Goal: Transaction & Acquisition: Download file/media

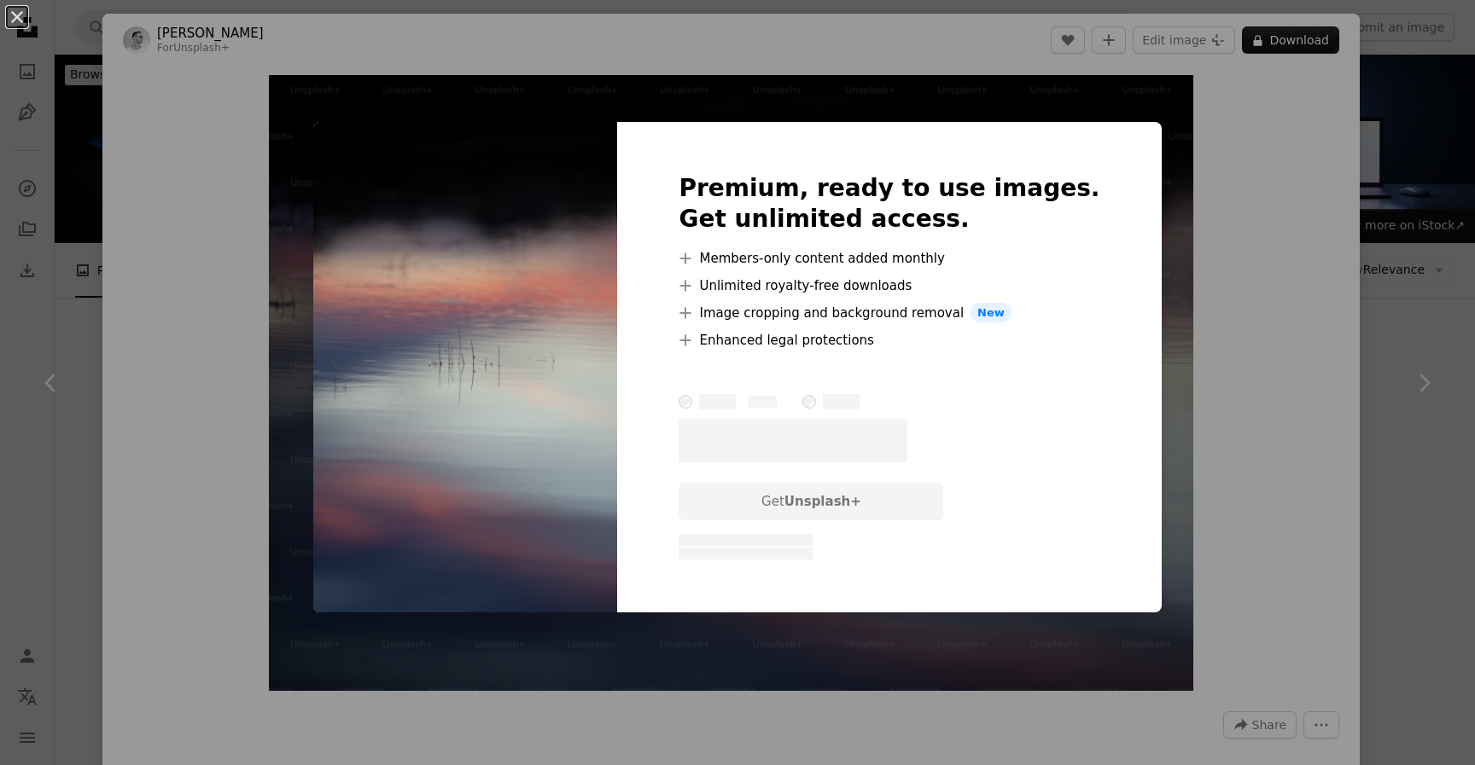
scroll to position [8749, 0]
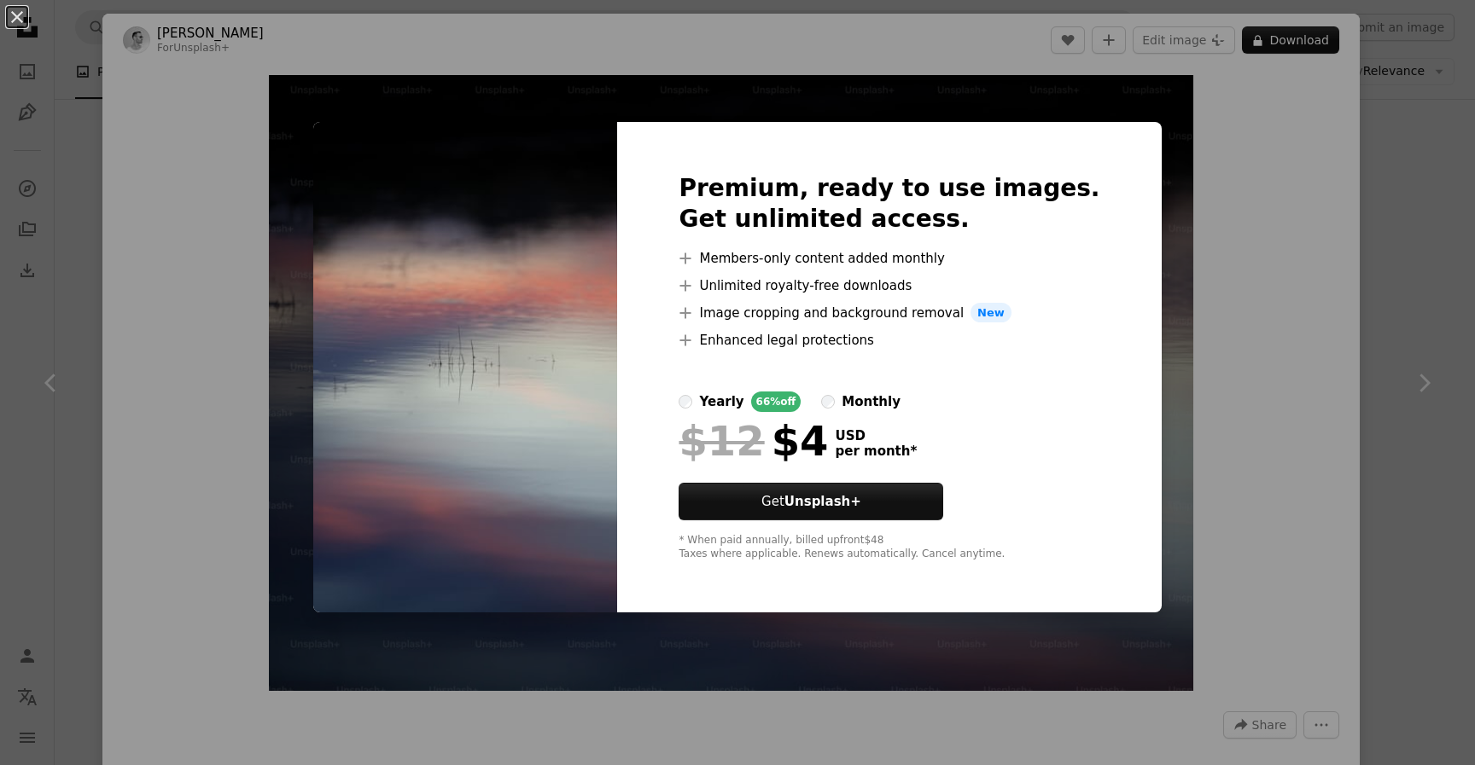
click at [466, 345] on img at bounding box center [465, 368] width 304 height 492
click at [15, 7] on button "An X shape" at bounding box center [17, 17] width 20 height 20
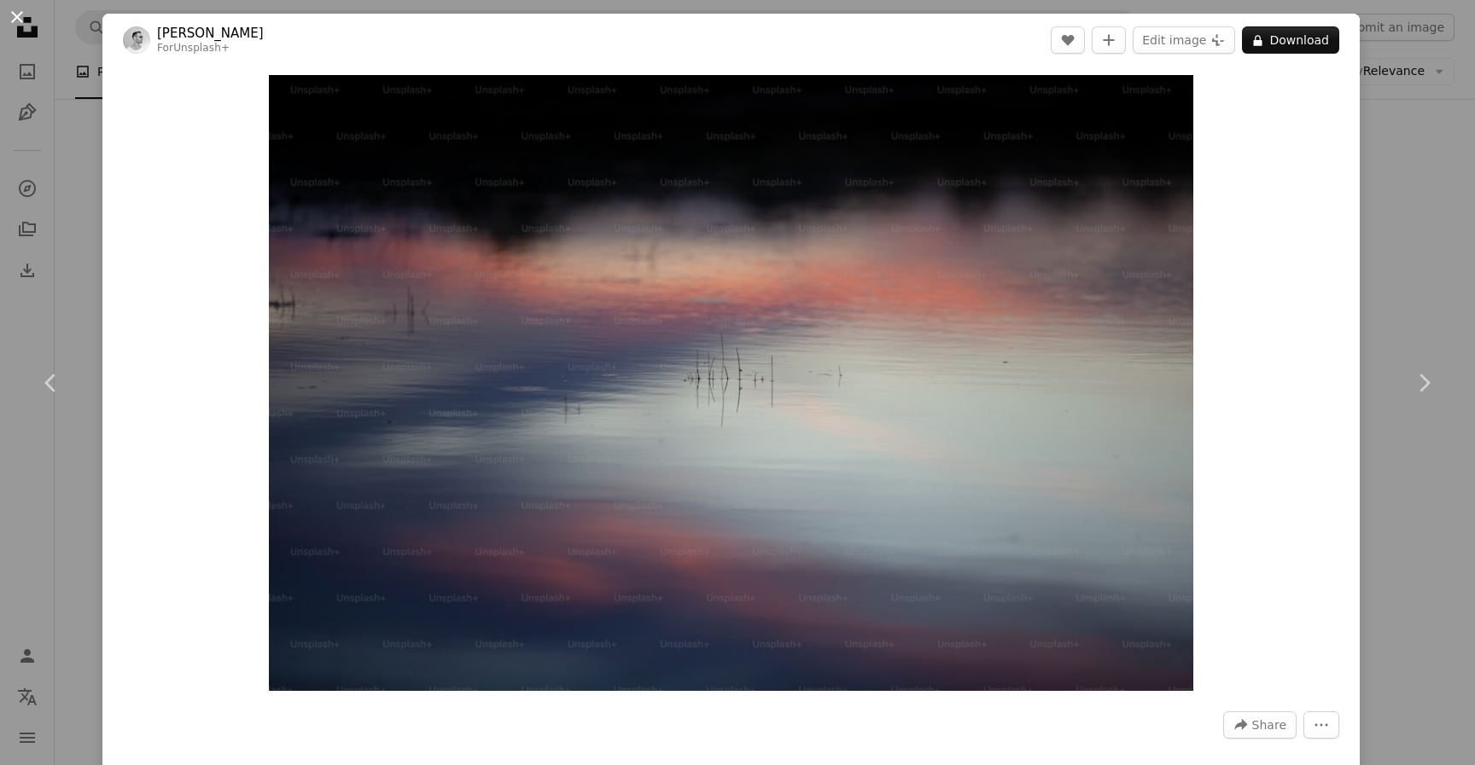
click at [15, 15] on button "An X shape" at bounding box center [17, 17] width 20 height 20
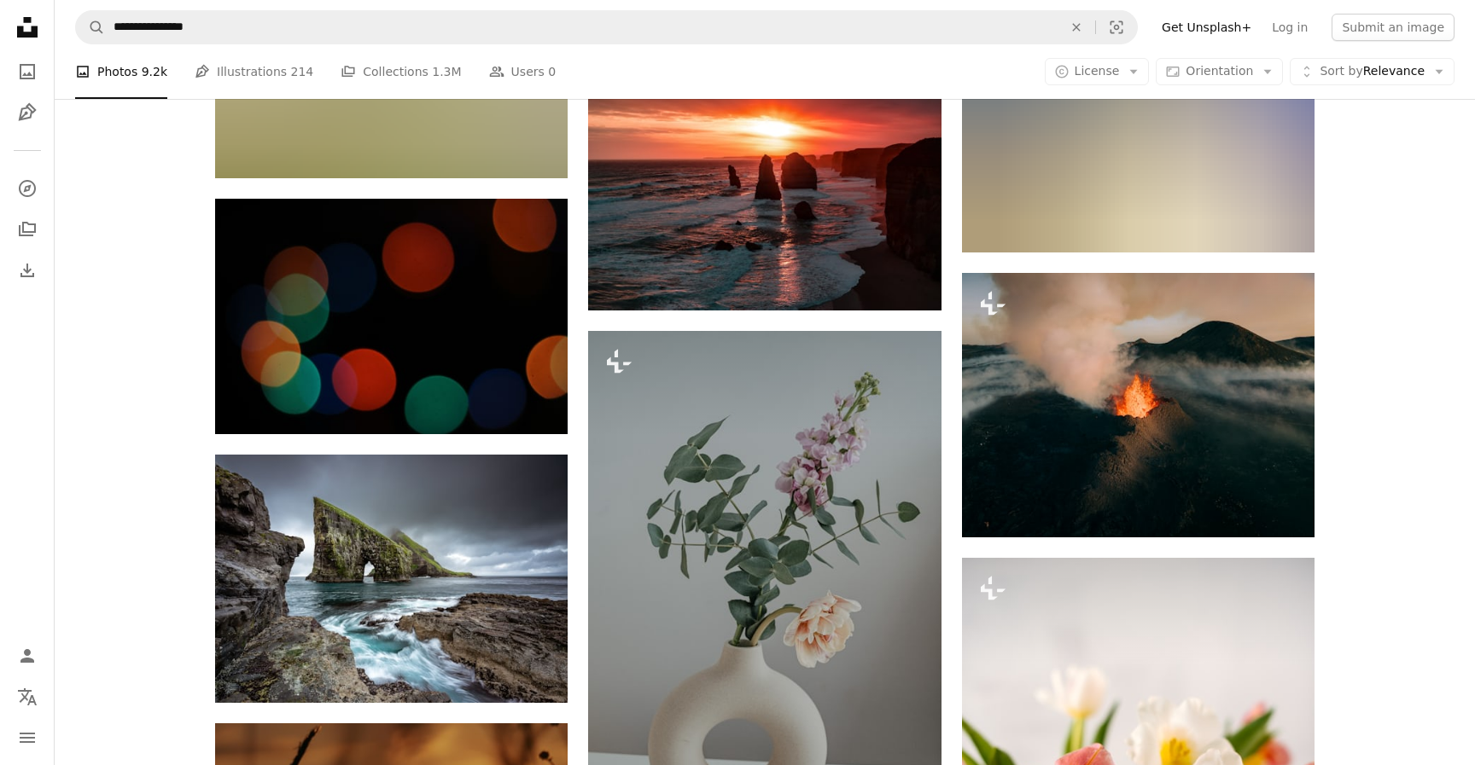
scroll to position [48988, 0]
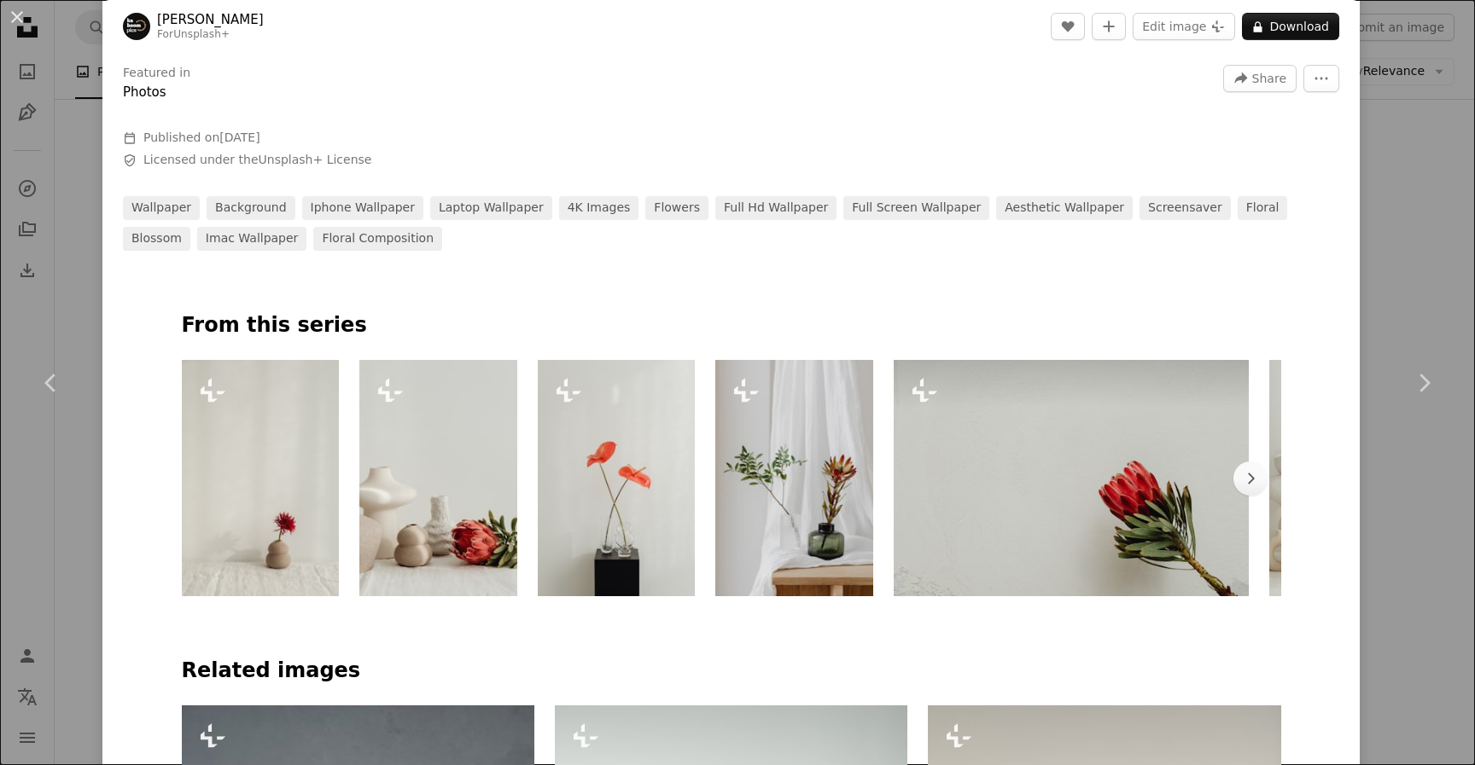
scroll to position [638, 0]
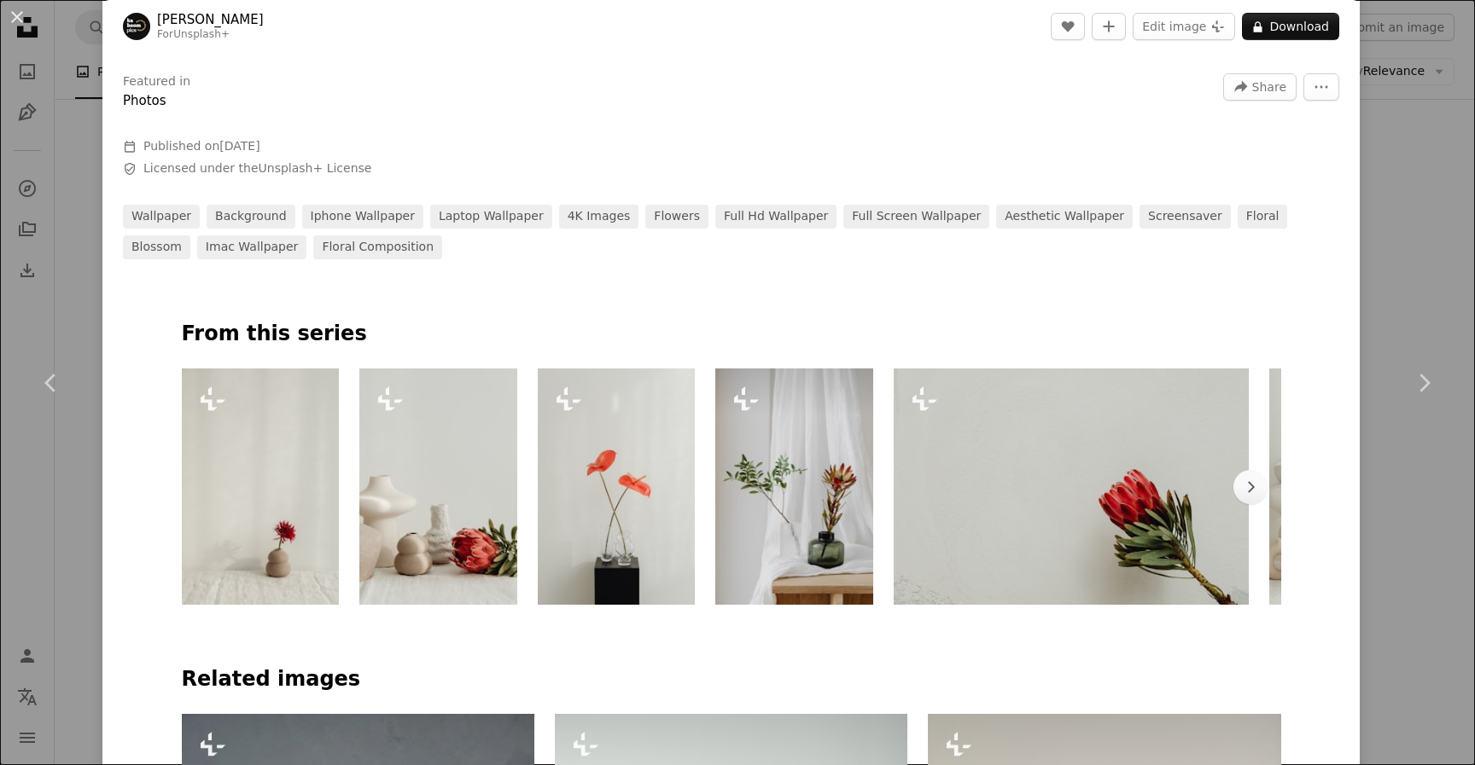
click at [847, 485] on img at bounding box center [794, 487] width 158 height 236
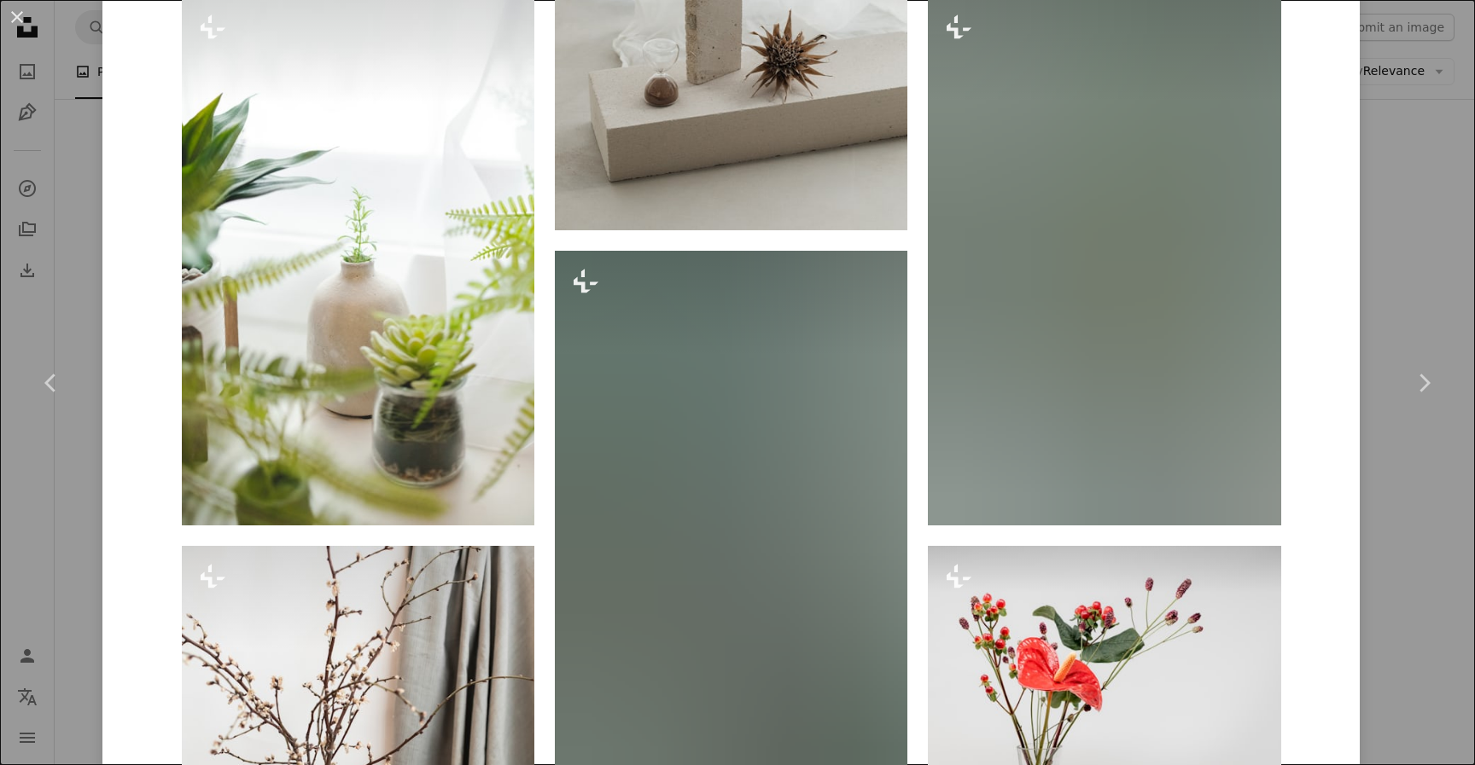
scroll to position [5823, 0]
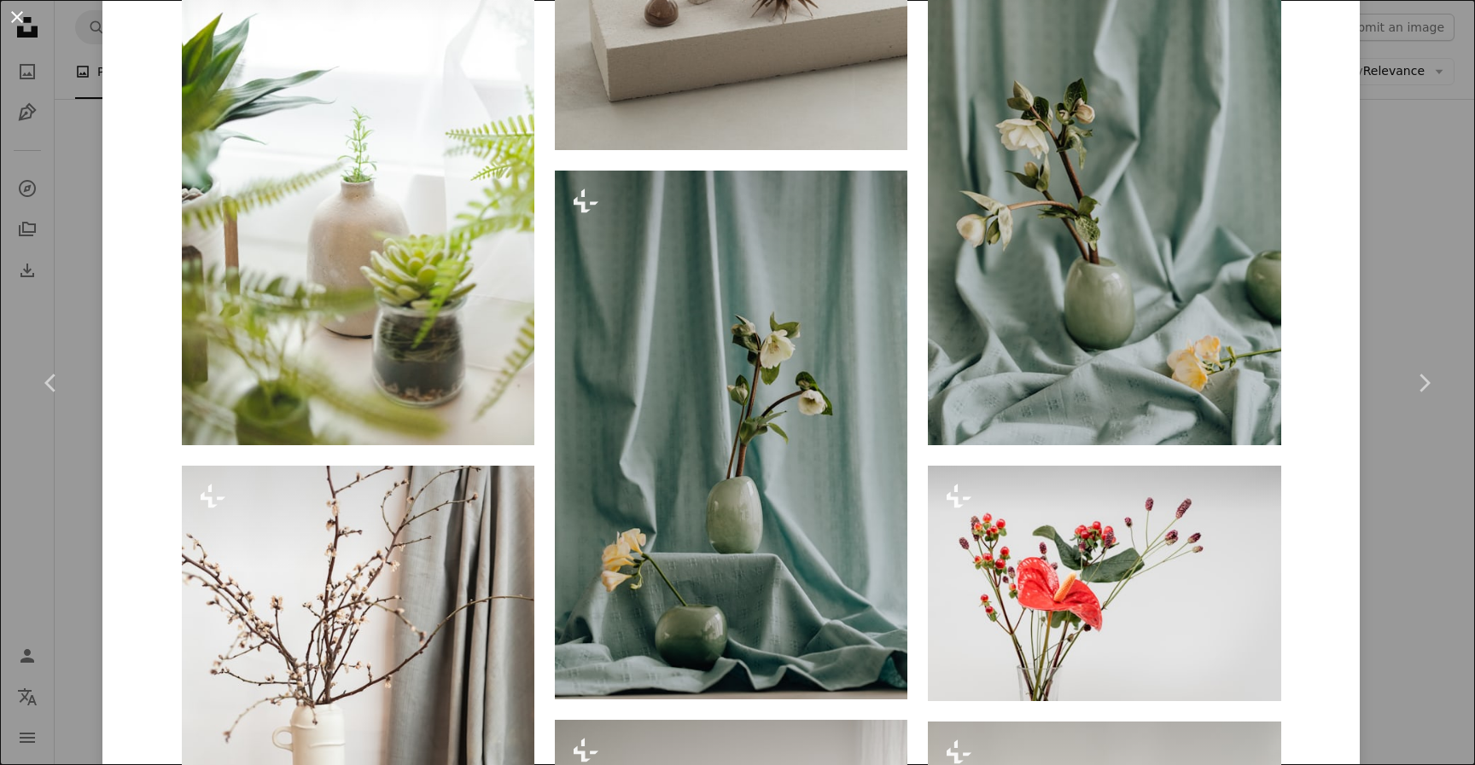
click at [9, 12] on button "An X shape" at bounding box center [17, 17] width 20 height 20
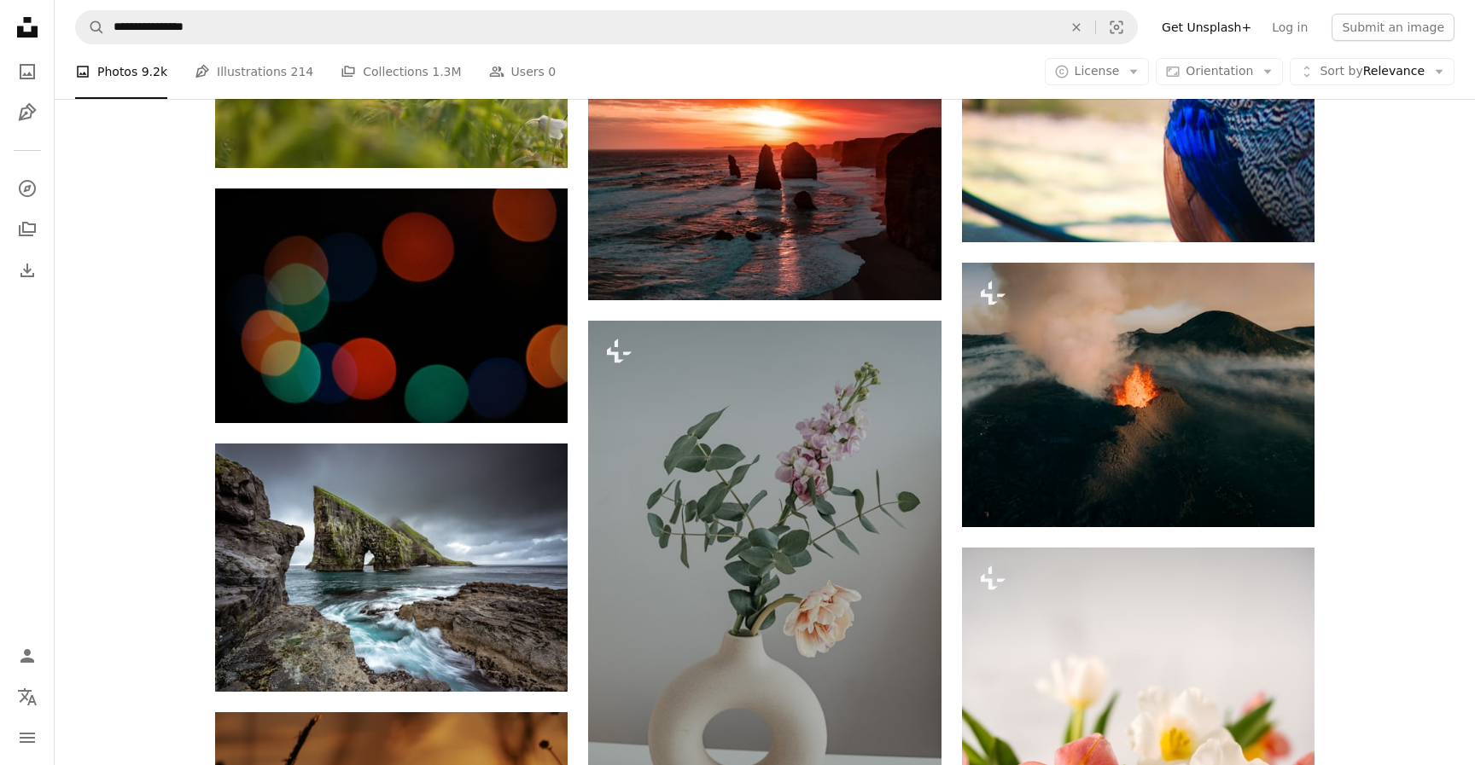
click at [21, 19] on icon "Unsplash logo Unsplash Home" at bounding box center [27, 27] width 34 height 34
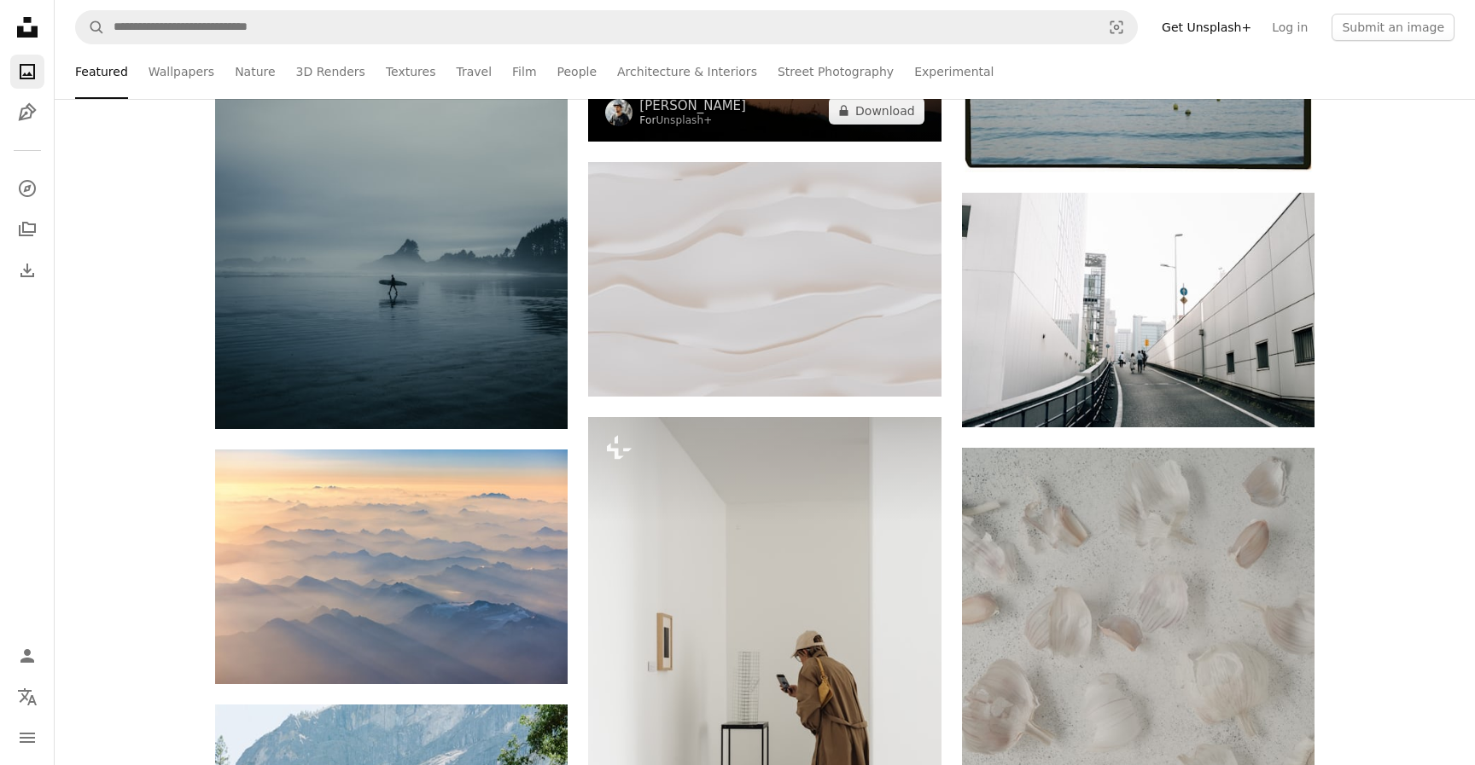
scroll to position [844, 0]
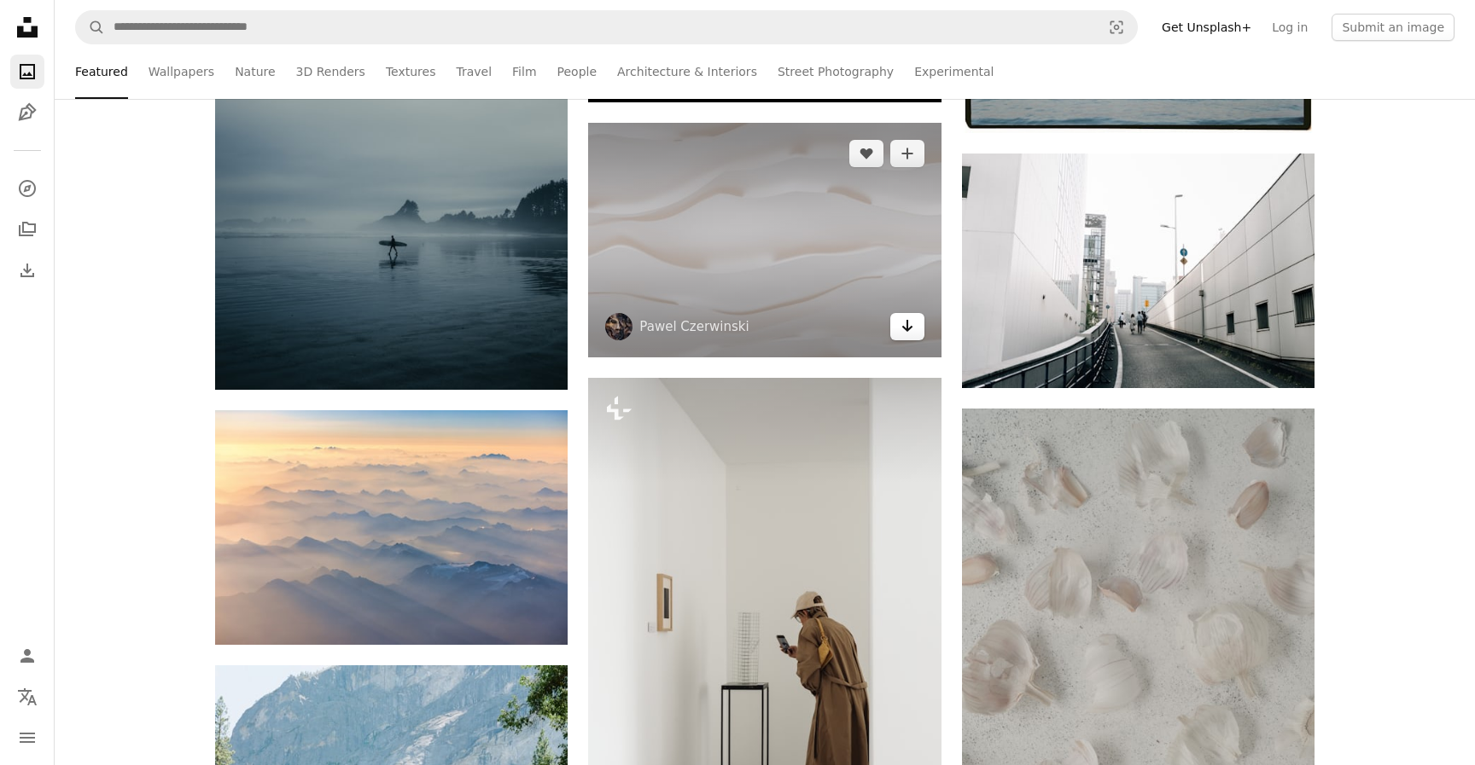
click at [906, 333] on icon "Arrow pointing down" at bounding box center [907, 326] width 14 height 20
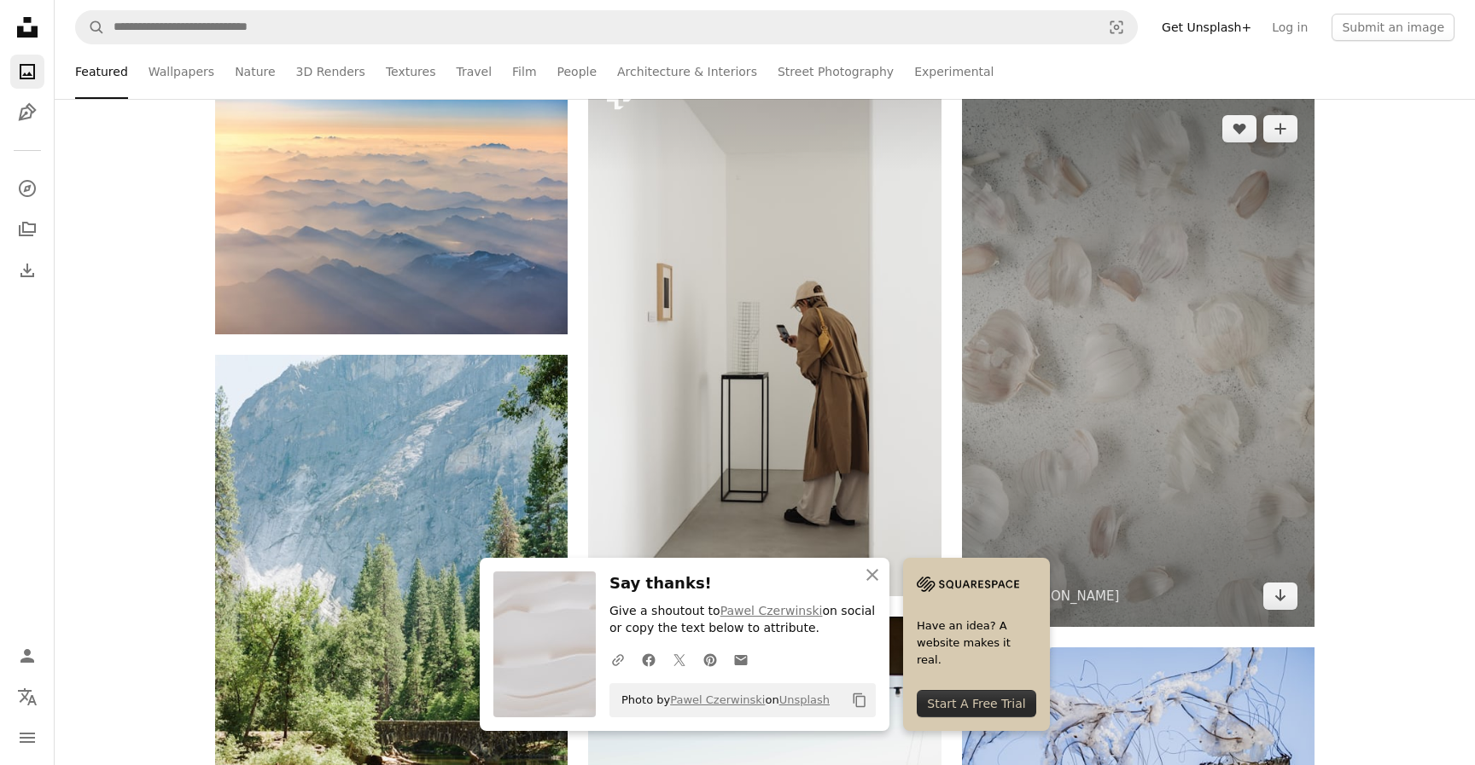
scroll to position [1196, 0]
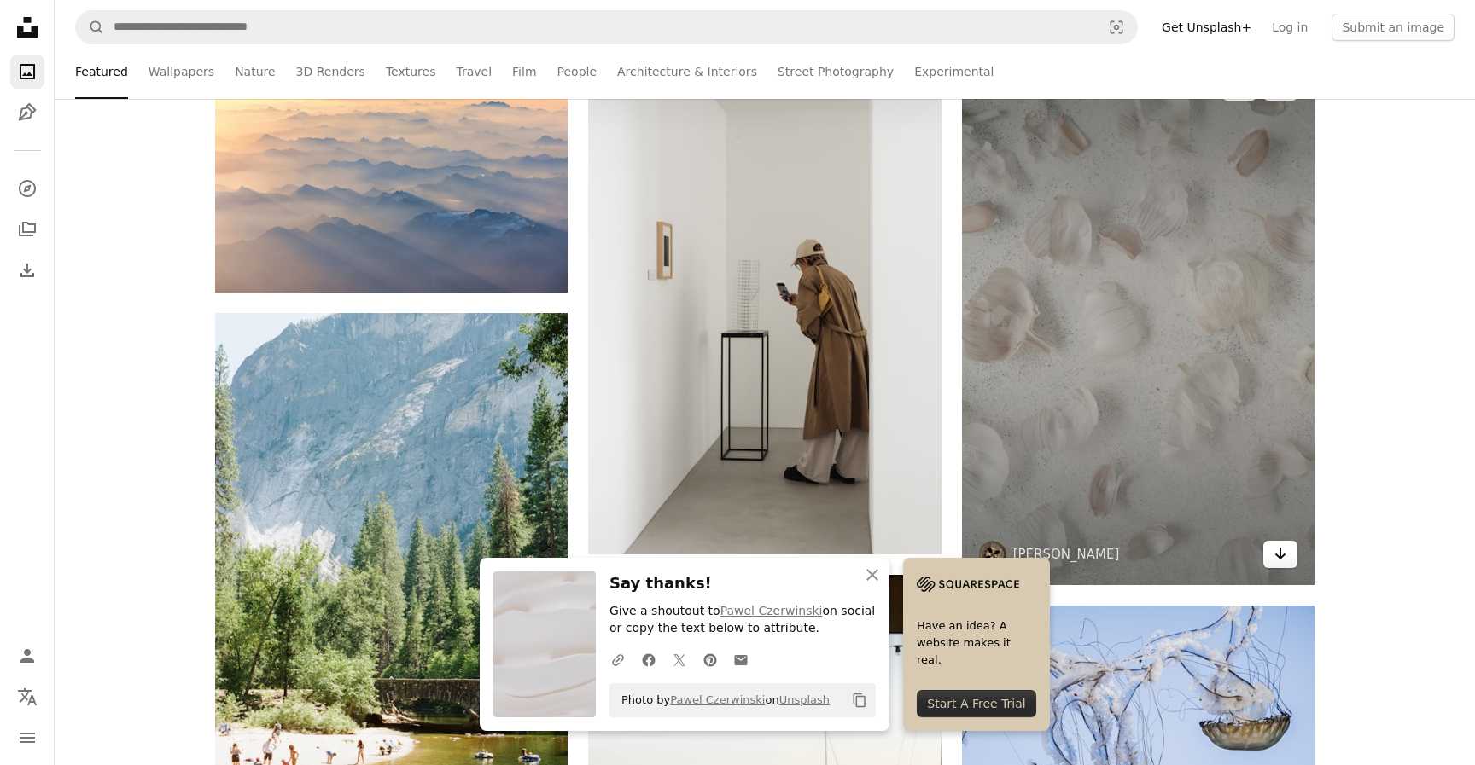
click at [1289, 556] on link "Arrow pointing down" at bounding box center [1280, 554] width 34 height 27
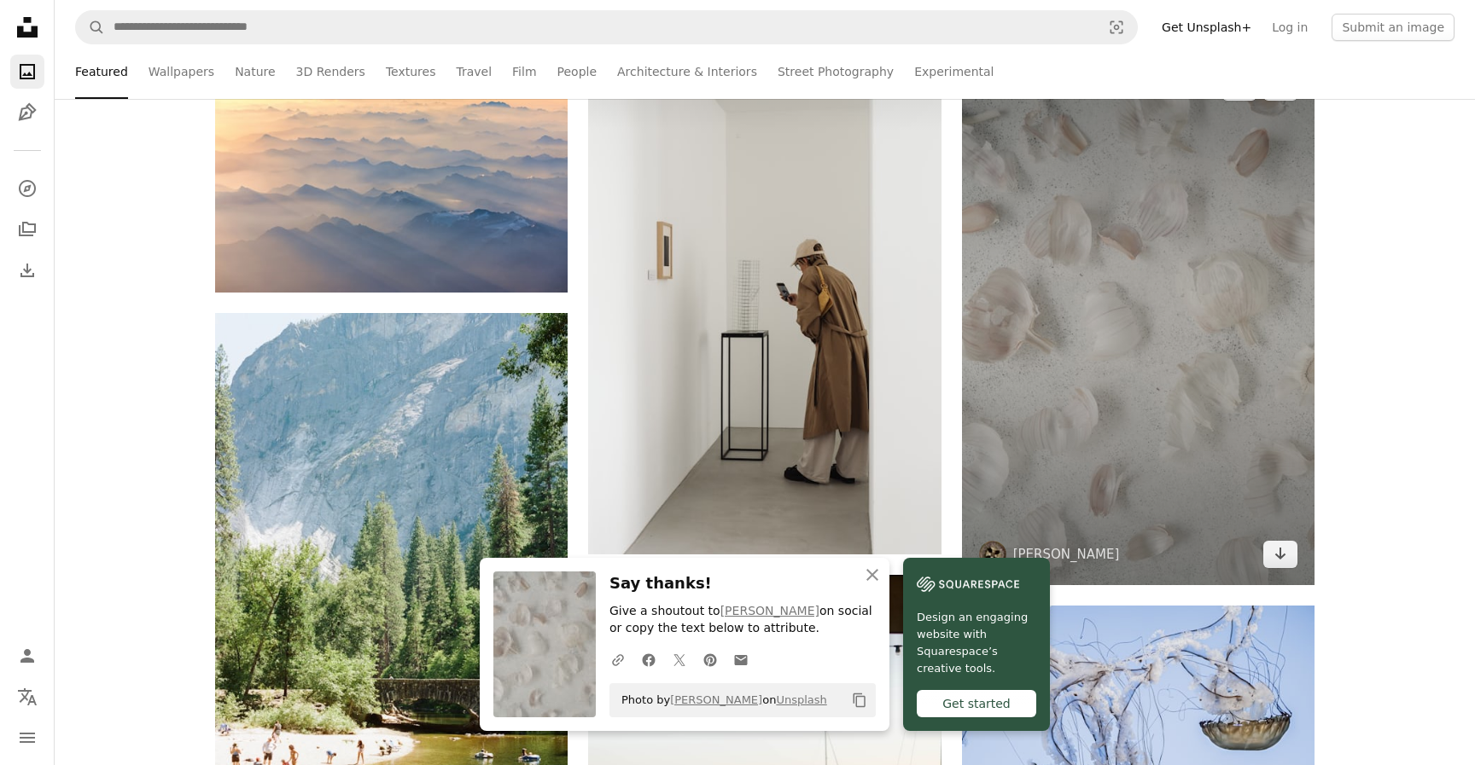
click at [1128, 416] on img at bounding box center [1138, 320] width 352 height 529
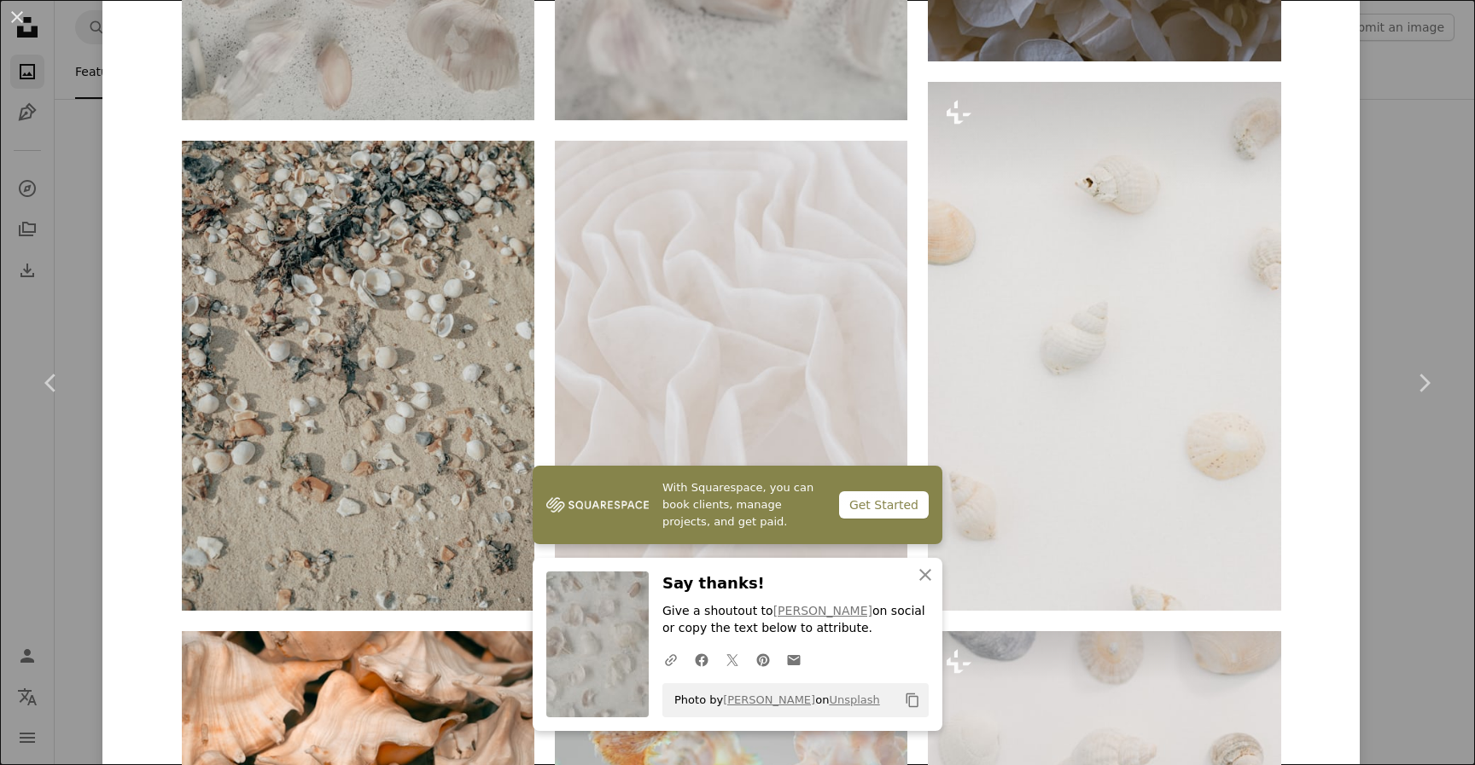
scroll to position [1889, 0]
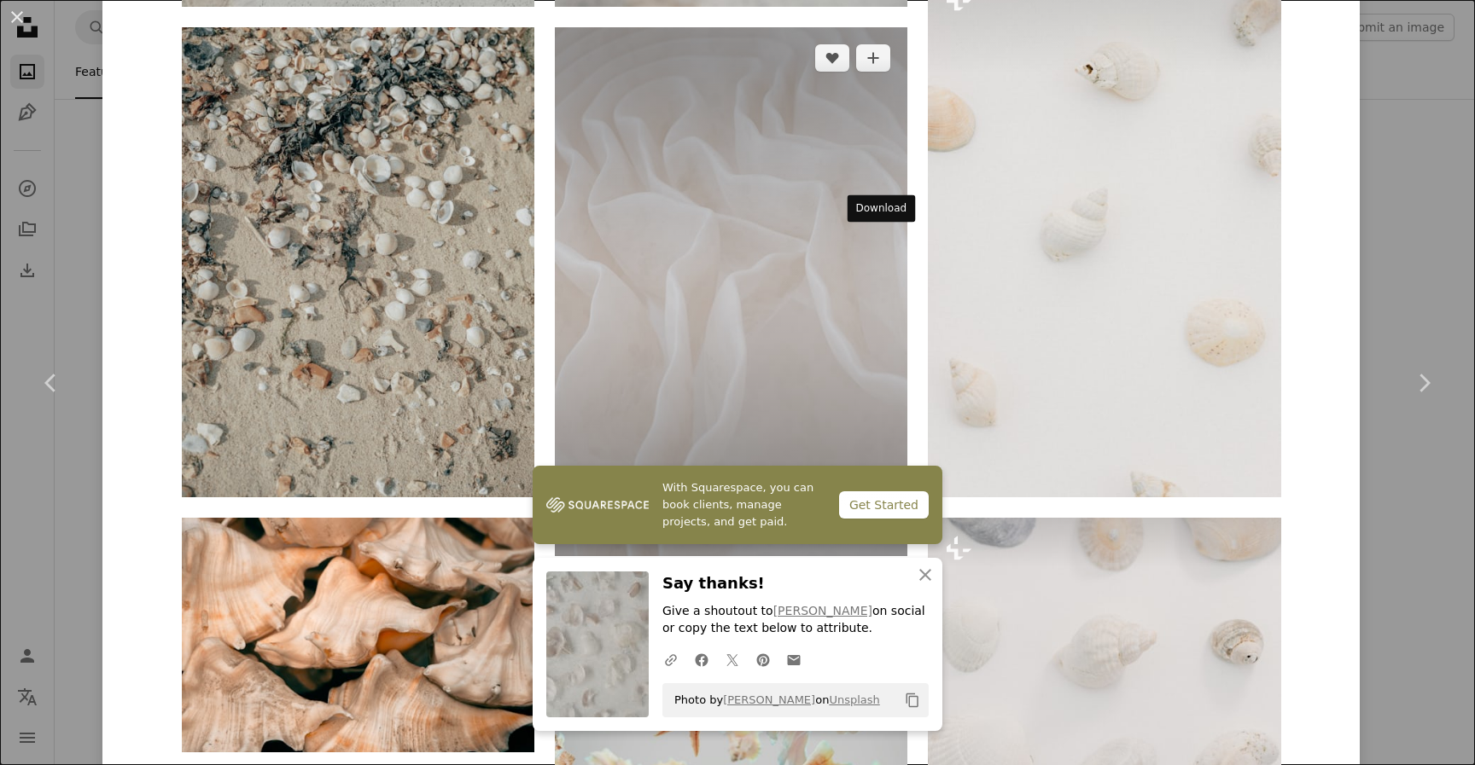
click at [886, 512] on link "Arrow pointing down" at bounding box center [873, 525] width 34 height 27
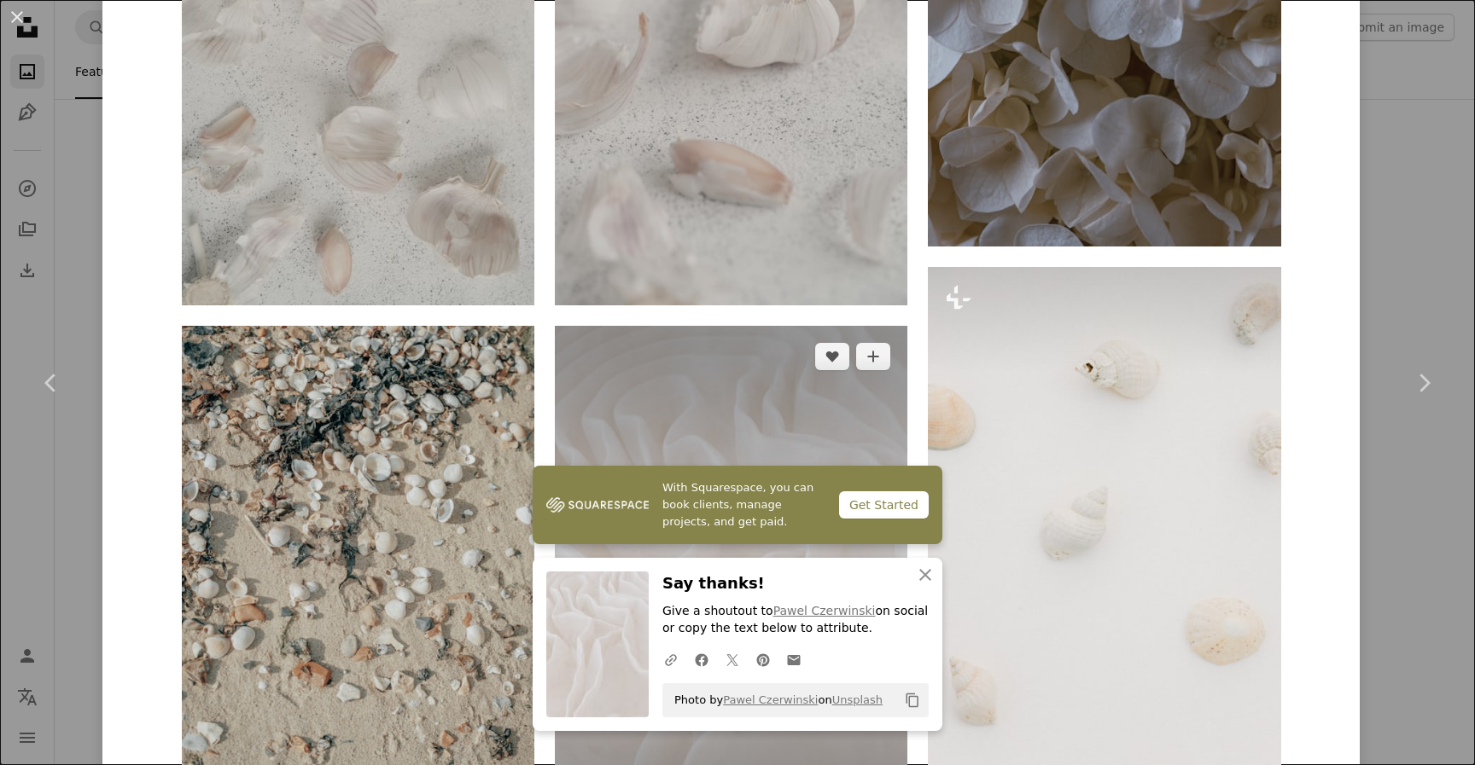
scroll to position [1598, 0]
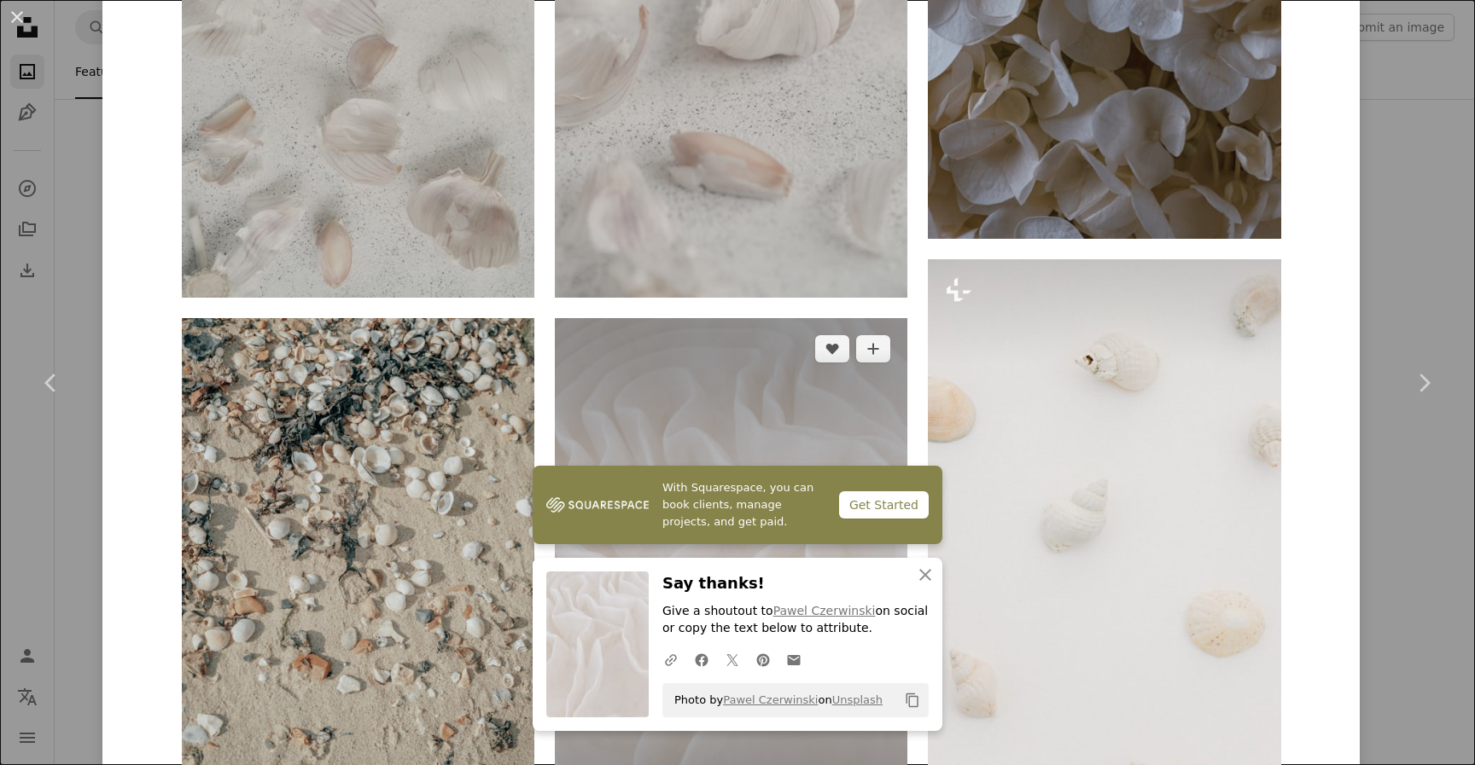
click at [787, 318] on img at bounding box center [731, 582] width 352 height 529
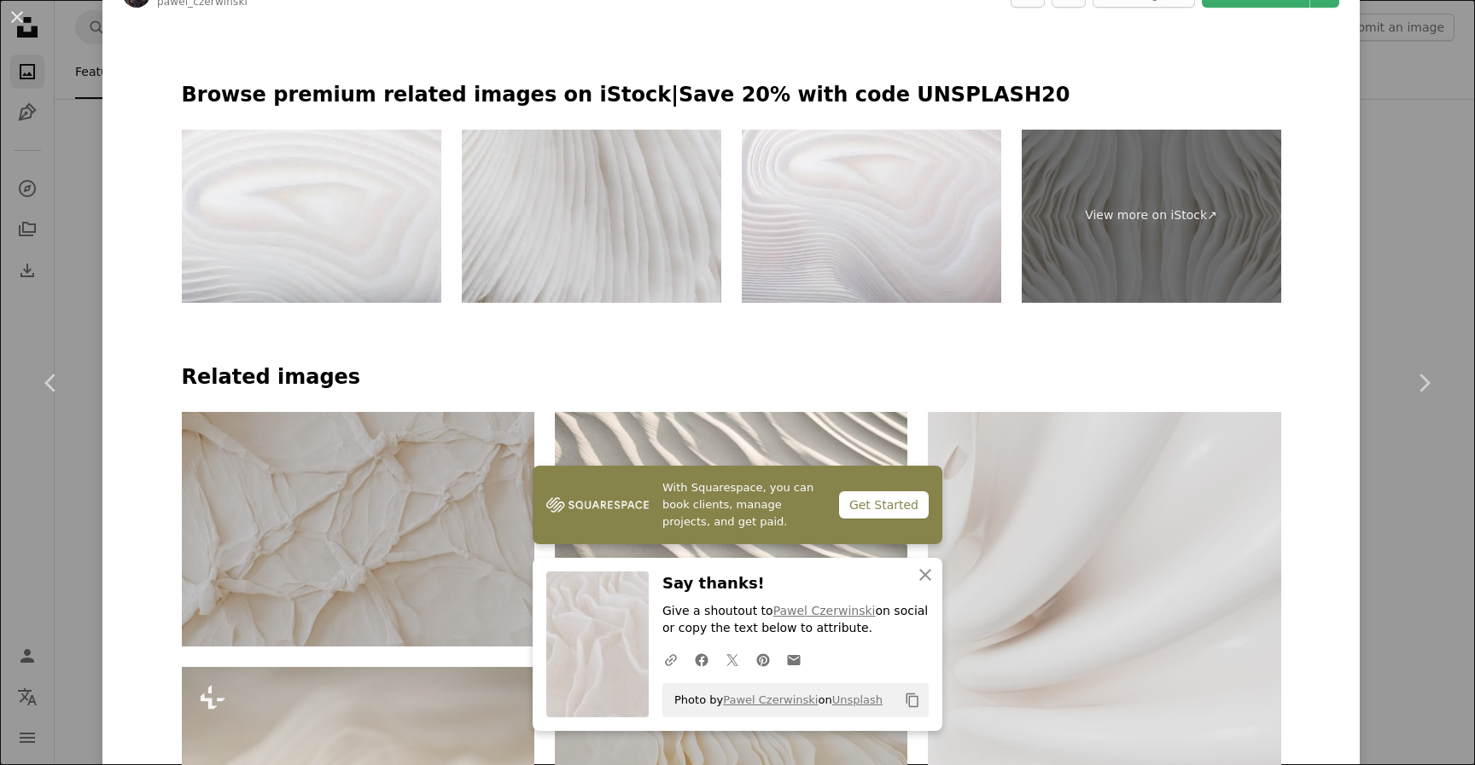
scroll to position [839, 0]
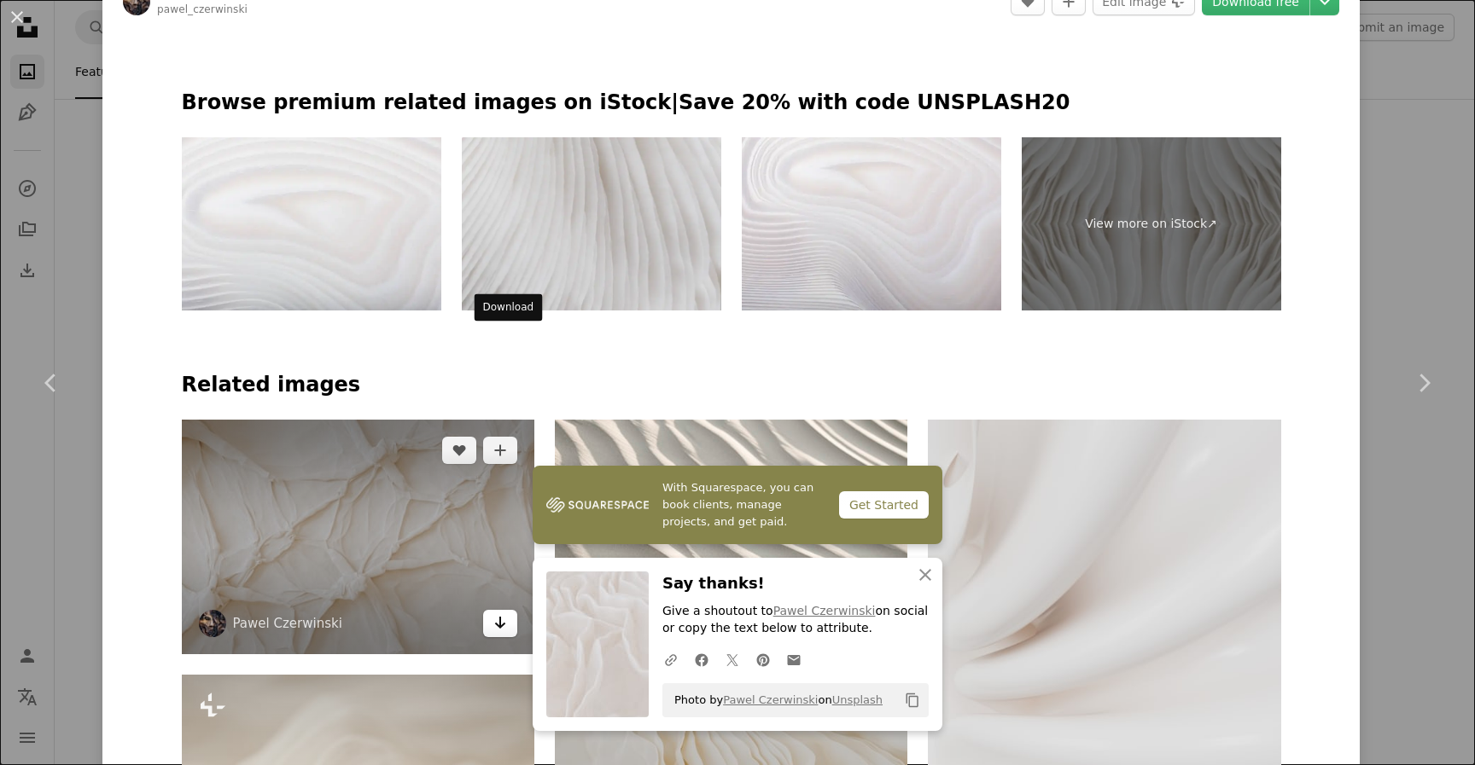
click at [504, 613] on icon "Arrow pointing down" at bounding box center [500, 623] width 14 height 20
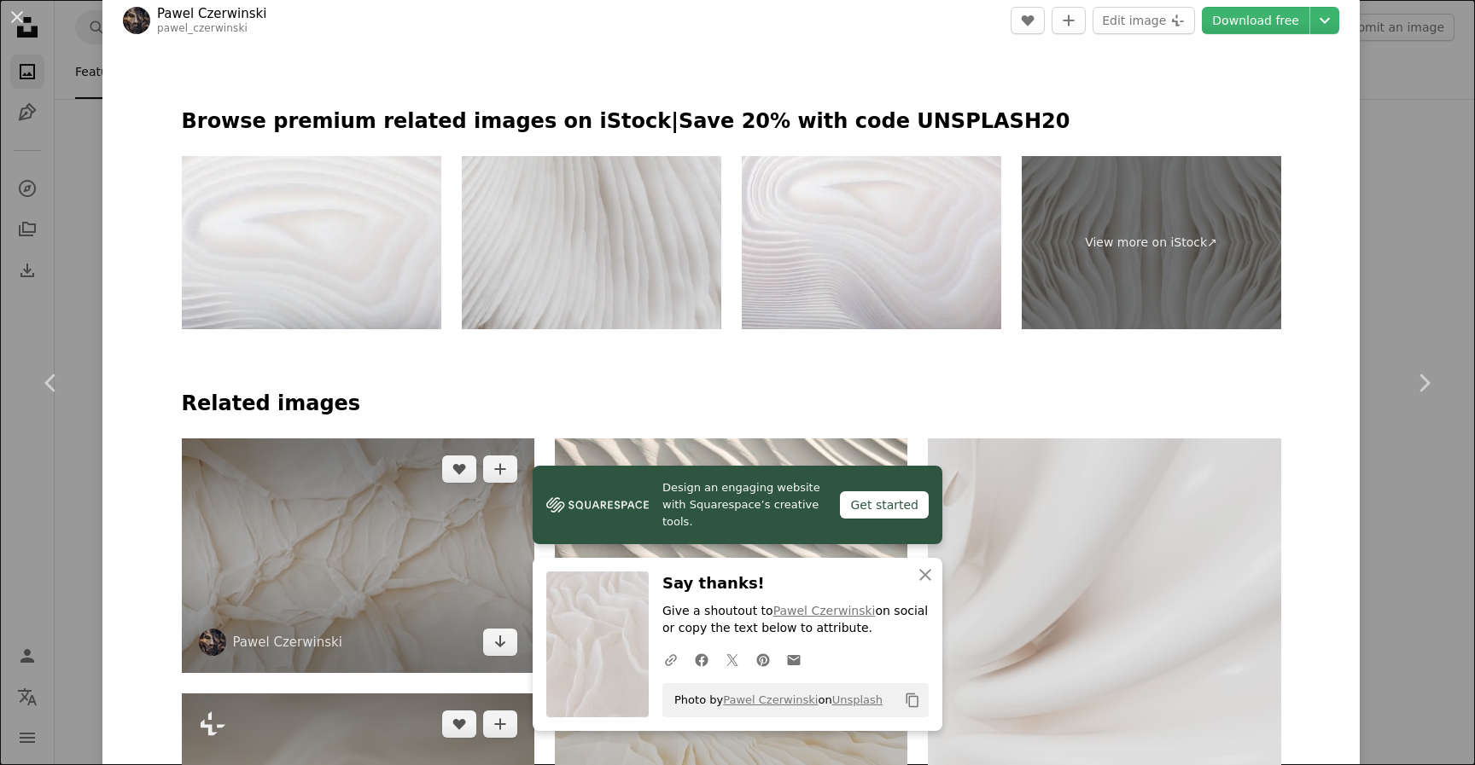
scroll to position [815, 0]
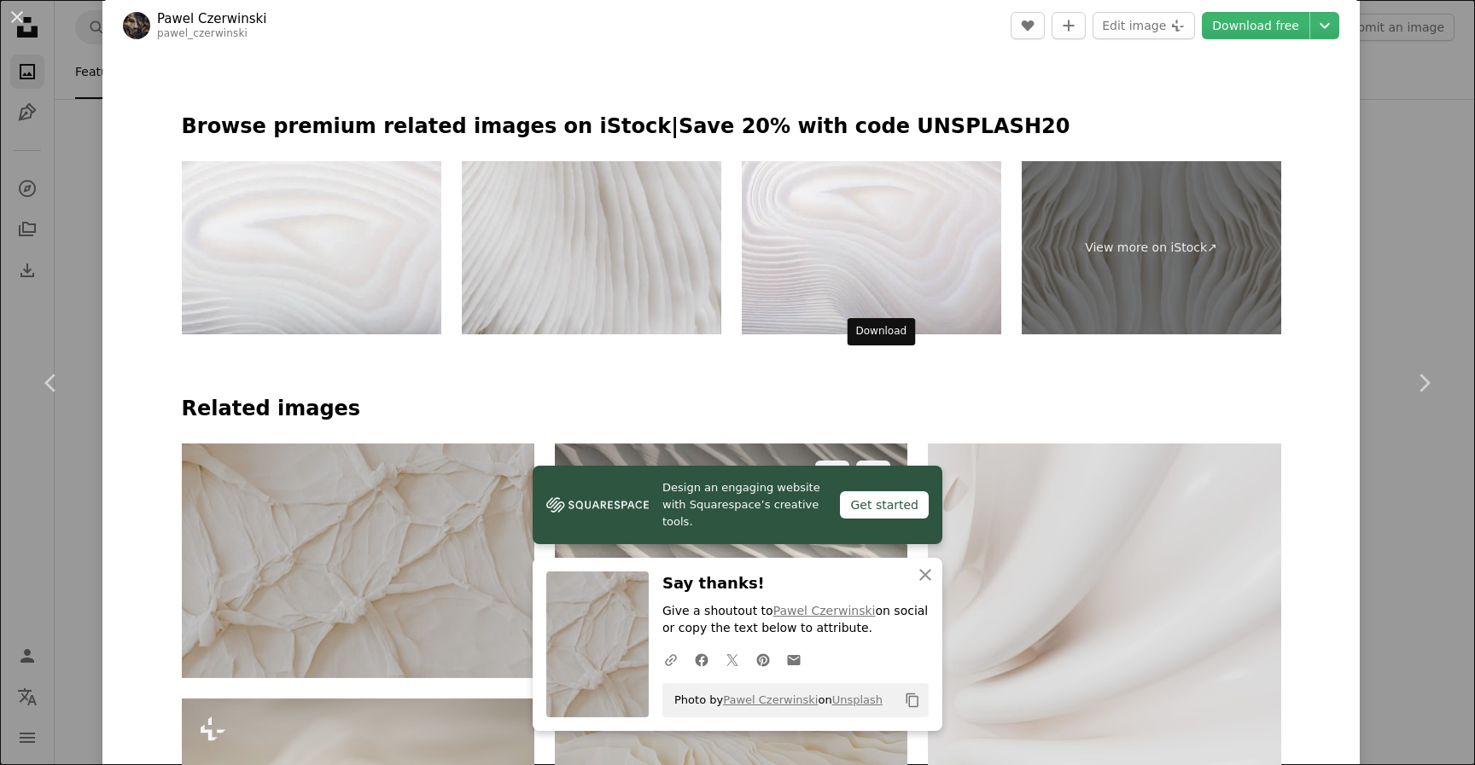
click at [880, 637] on icon "Arrow pointing down" at bounding box center [873, 647] width 14 height 20
